Goal: Task Accomplishment & Management: Use online tool/utility

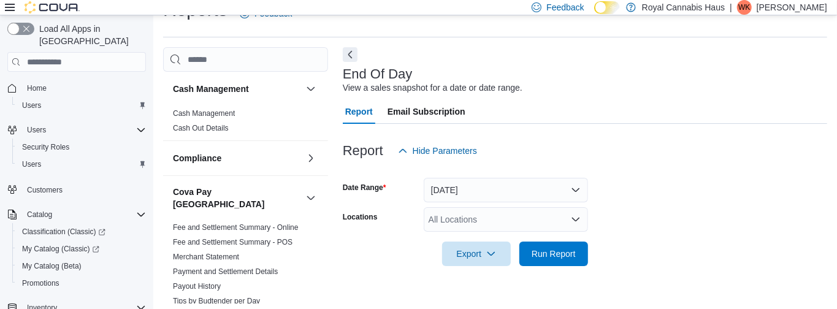
scroll to position [28, 0]
click at [543, 254] on span "Run Report" at bounding box center [554, 252] width 44 height 12
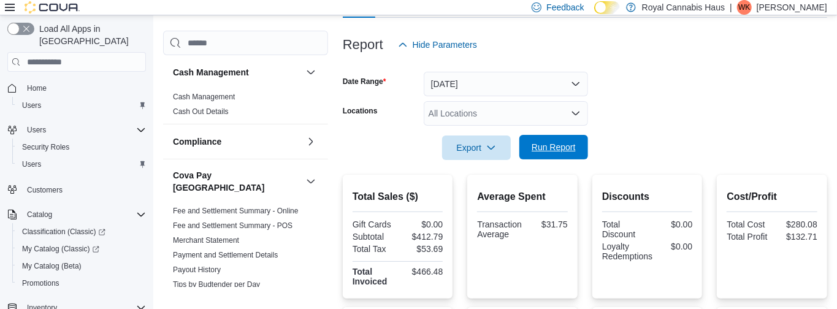
scroll to position [257, 0]
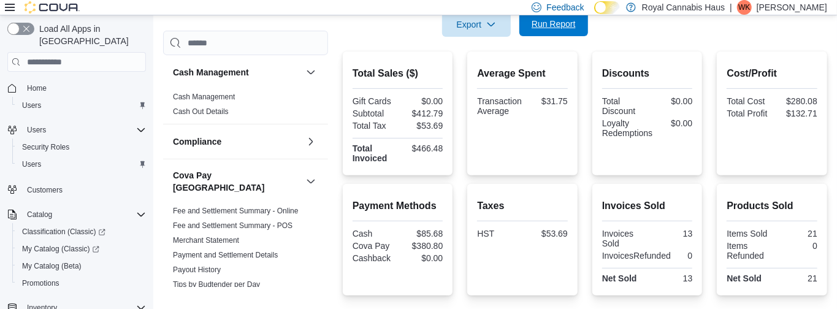
click at [538, 21] on span "Run Report" at bounding box center [554, 24] width 44 height 12
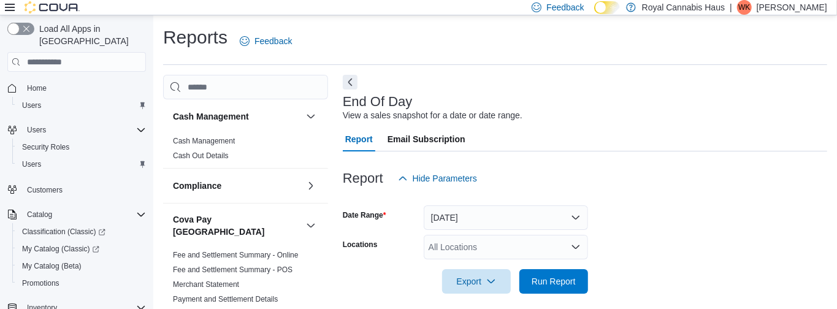
scroll to position [28, 0]
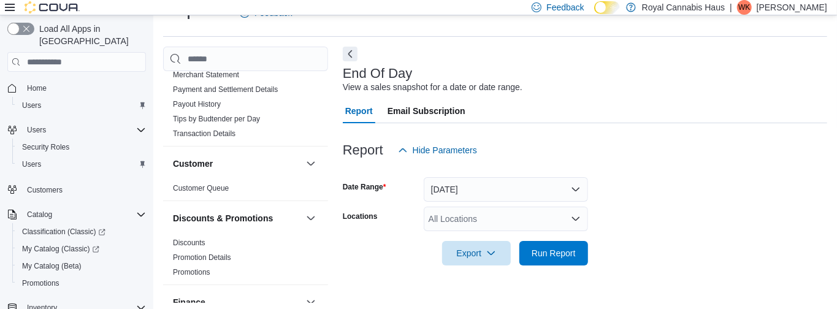
scroll to position [285, 0]
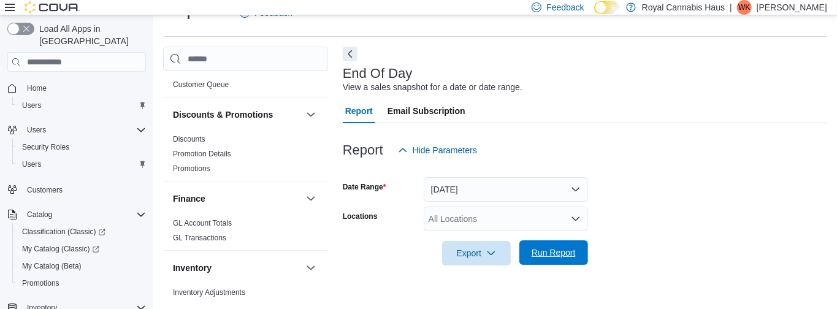
click at [560, 262] on span "Run Report" at bounding box center [554, 252] width 54 height 25
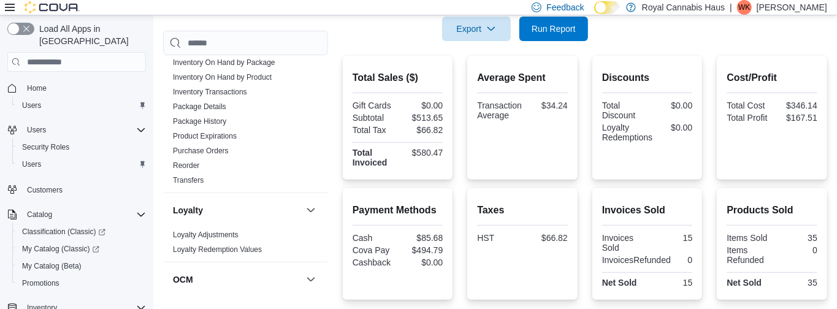
scroll to position [272, 0]
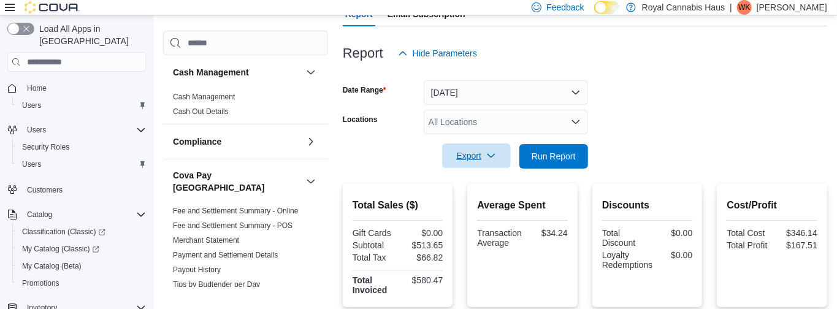
scroll to position [80, 0]
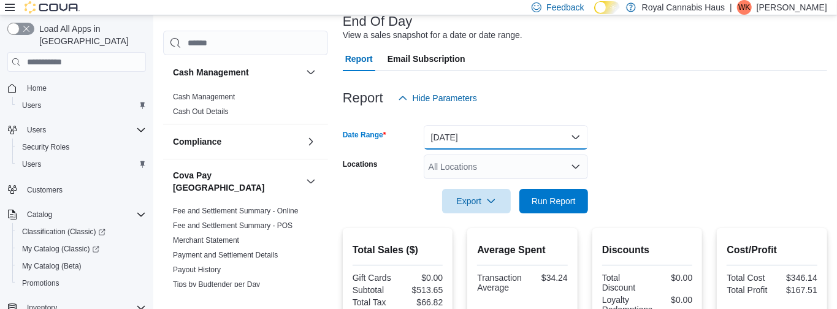
click at [453, 130] on button "[DATE]" at bounding box center [506, 137] width 164 height 25
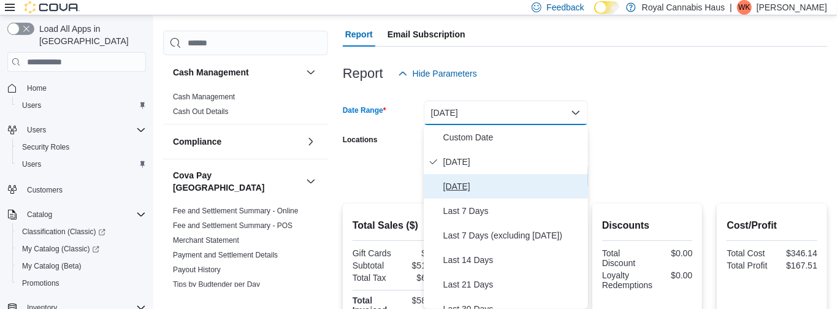
click at [473, 188] on span "[DATE]" at bounding box center [513, 186] width 140 height 15
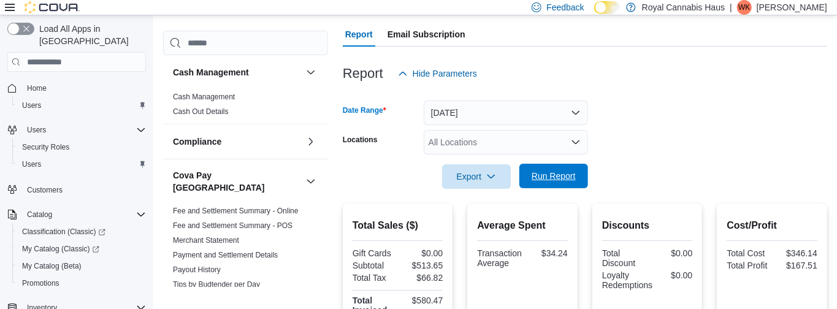
click at [540, 173] on span "Run Report" at bounding box center [554, 176] width 44 height 12
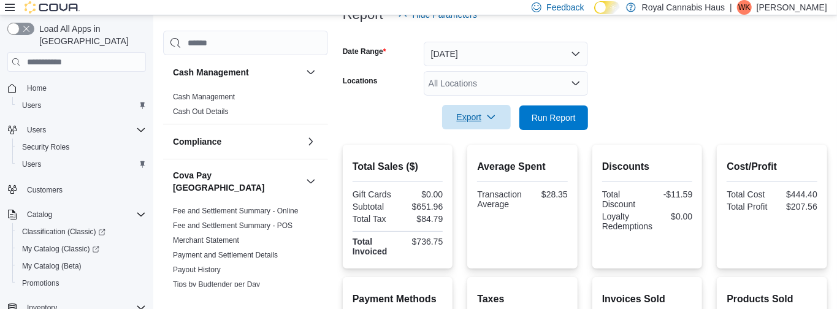
scroll to position [166, 0]
